Goal: Find specific page/section: Find specific page/section

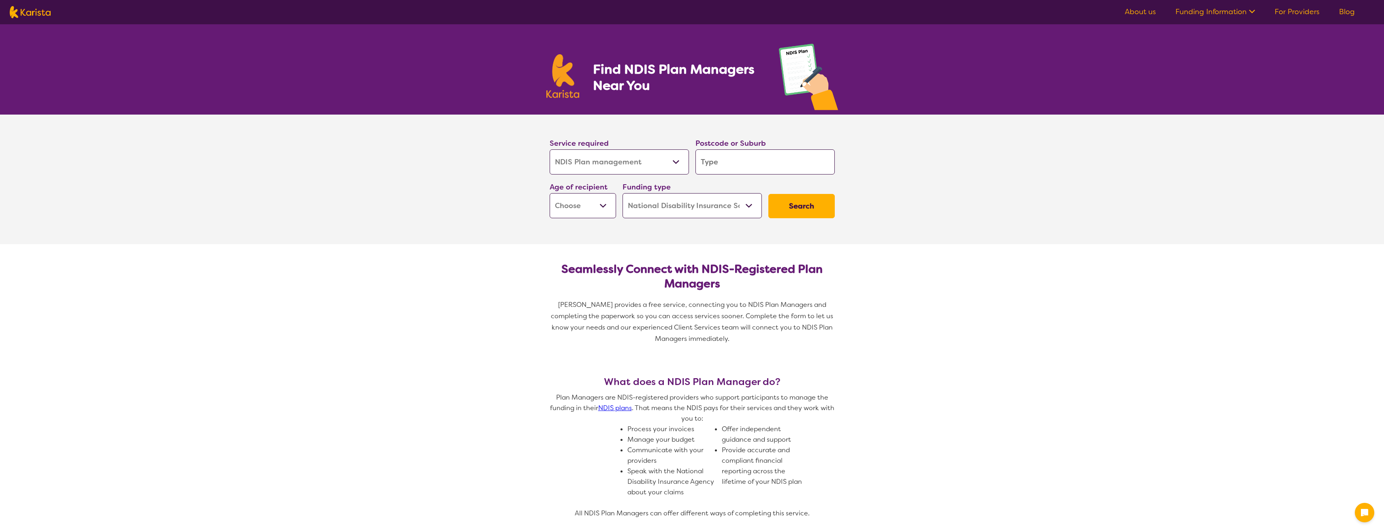
select select "NDIS Plan management"
select select "NDIS"
select select "NDIS Plan management"
select select "NDIS"
select select "NDIS Plan management"
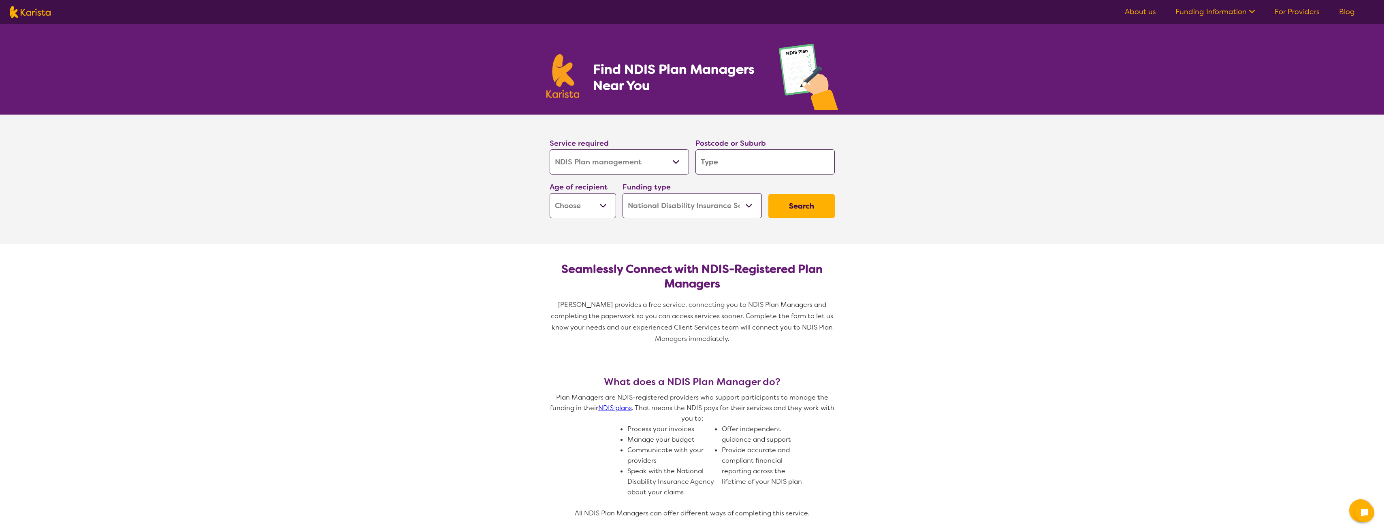
select select "NDIS"
select select "NDIS Plan management"
select select "NDIS"
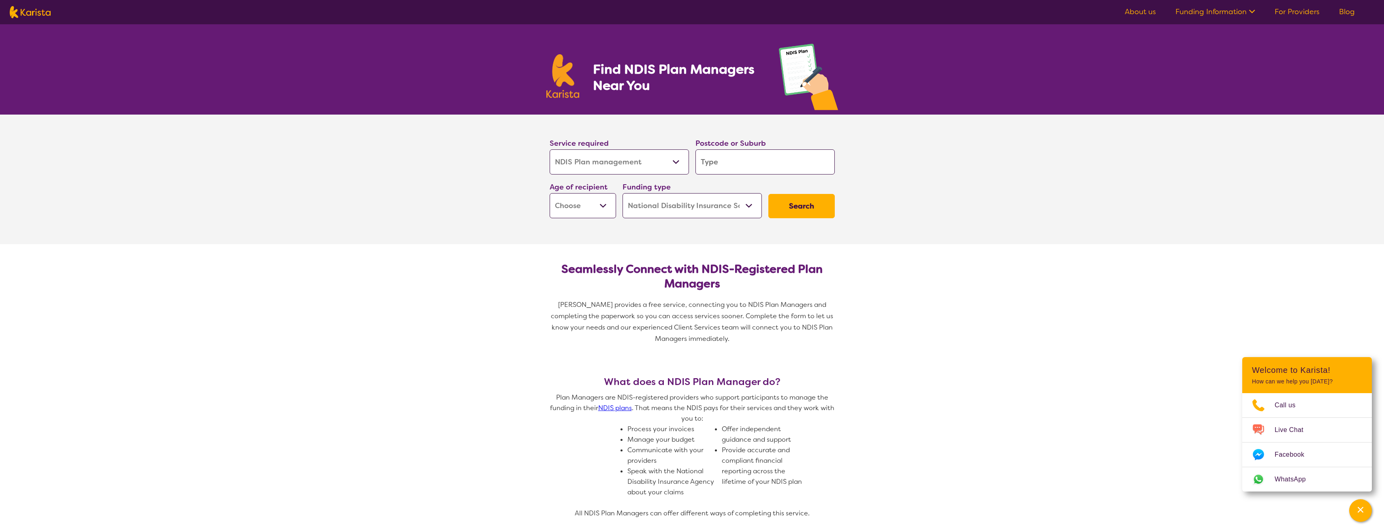
select select "NDIS Plan management"
select select "NDIS"
select select "NDIS Plan management"
select select "NDIS"
